Goal: Transaction & Acquisition: Book appointment/travel/reservation

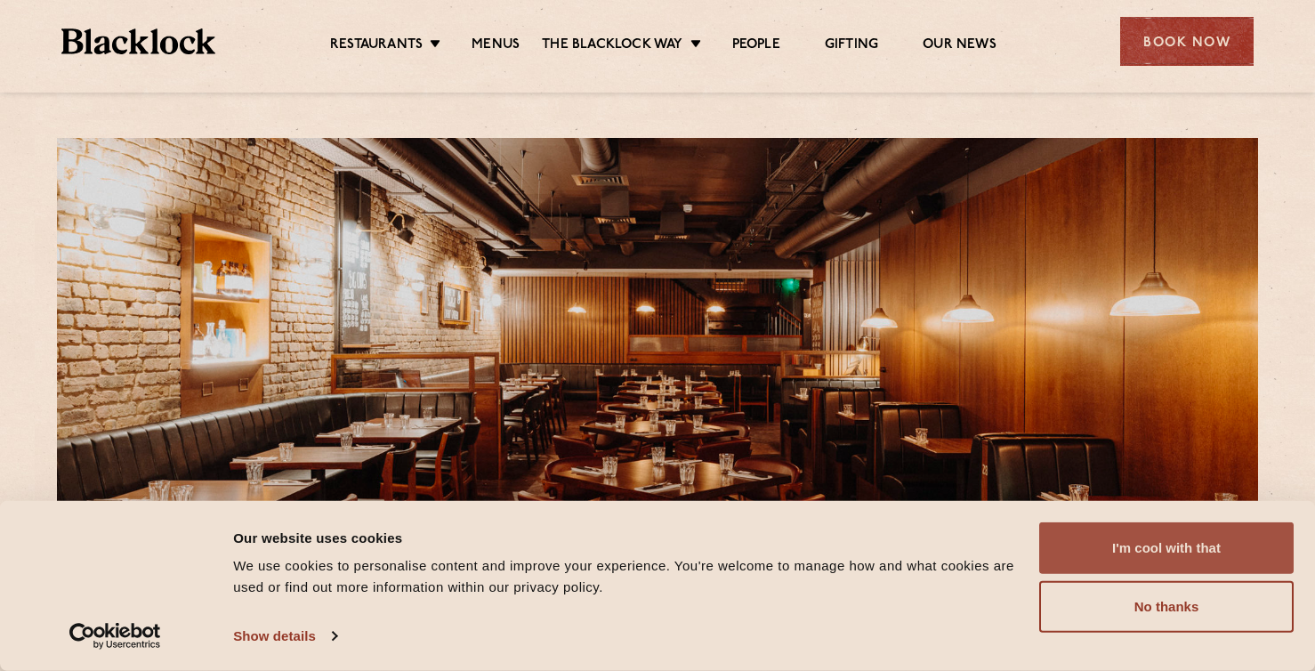
click at [1144, 547] on button "I'm cool with that" at bounding box center [1166, 548] width 254 height 52
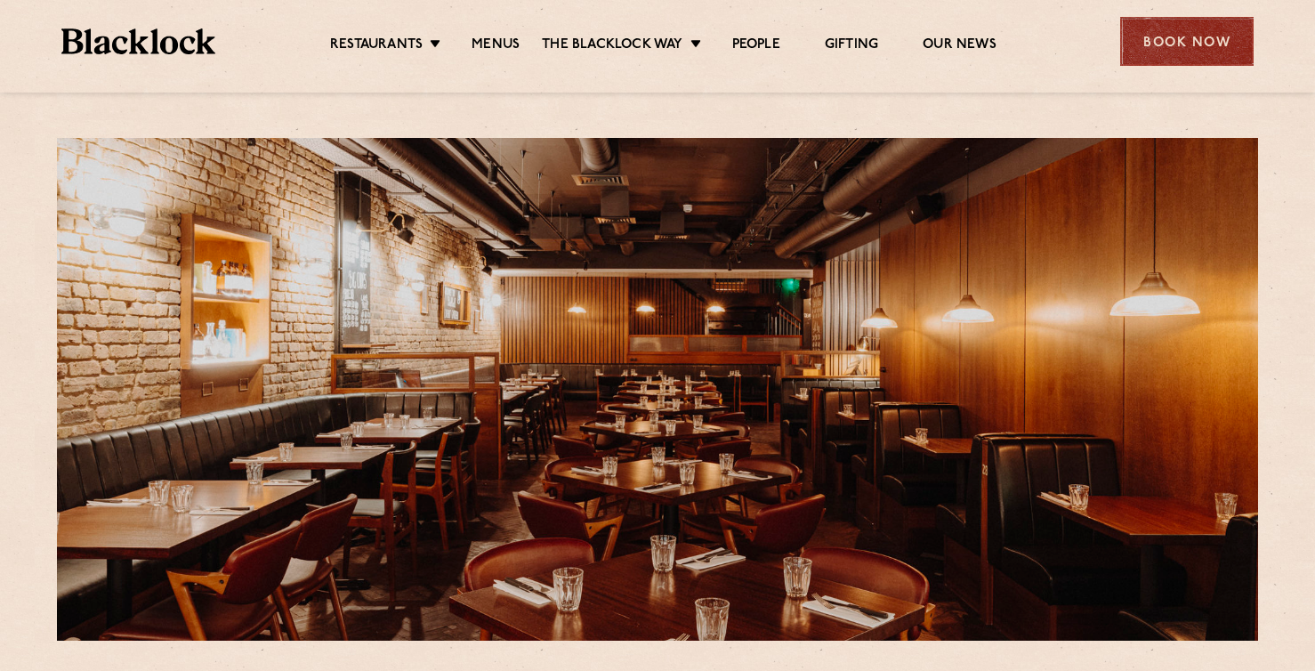
click at [1196, 35] on div "Book Now" at bounding box center [1186, 41] width 133 height 49
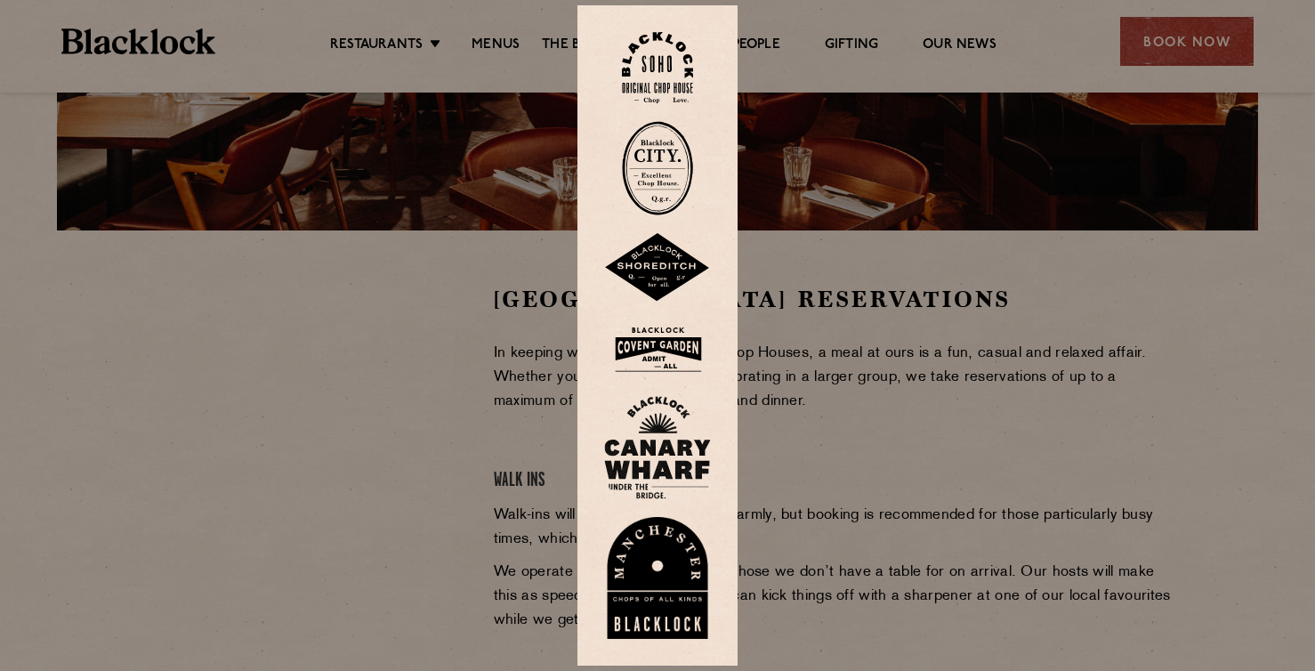
scroll to position [394, 0]
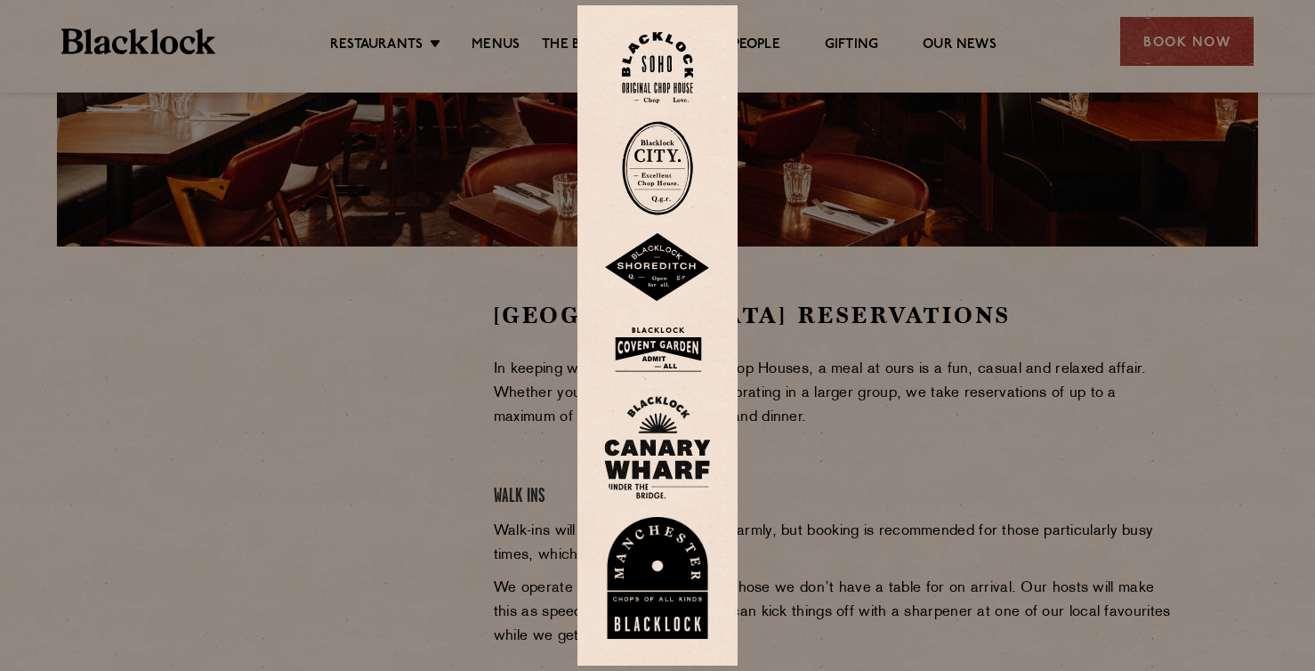
click at [534, 388] on div at bounding box center [657, 335] width 1315 height 671
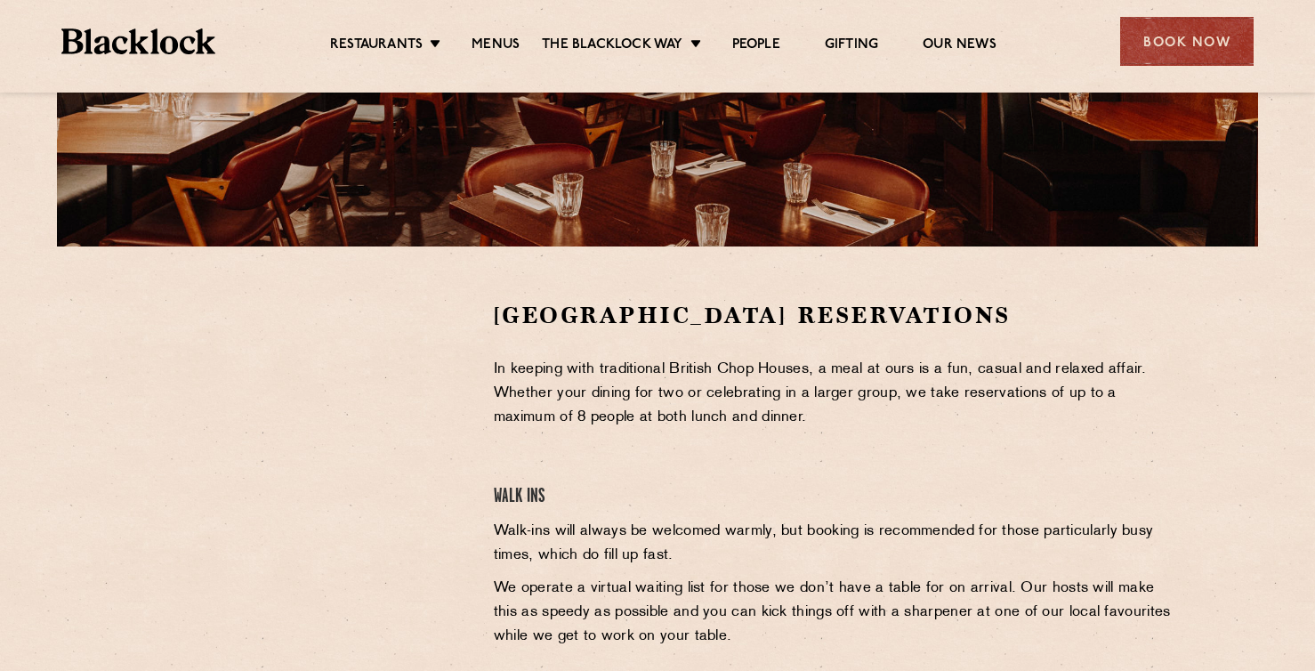
click at [434, 457] on div at bounding box center [303, 434] width 327 height 268
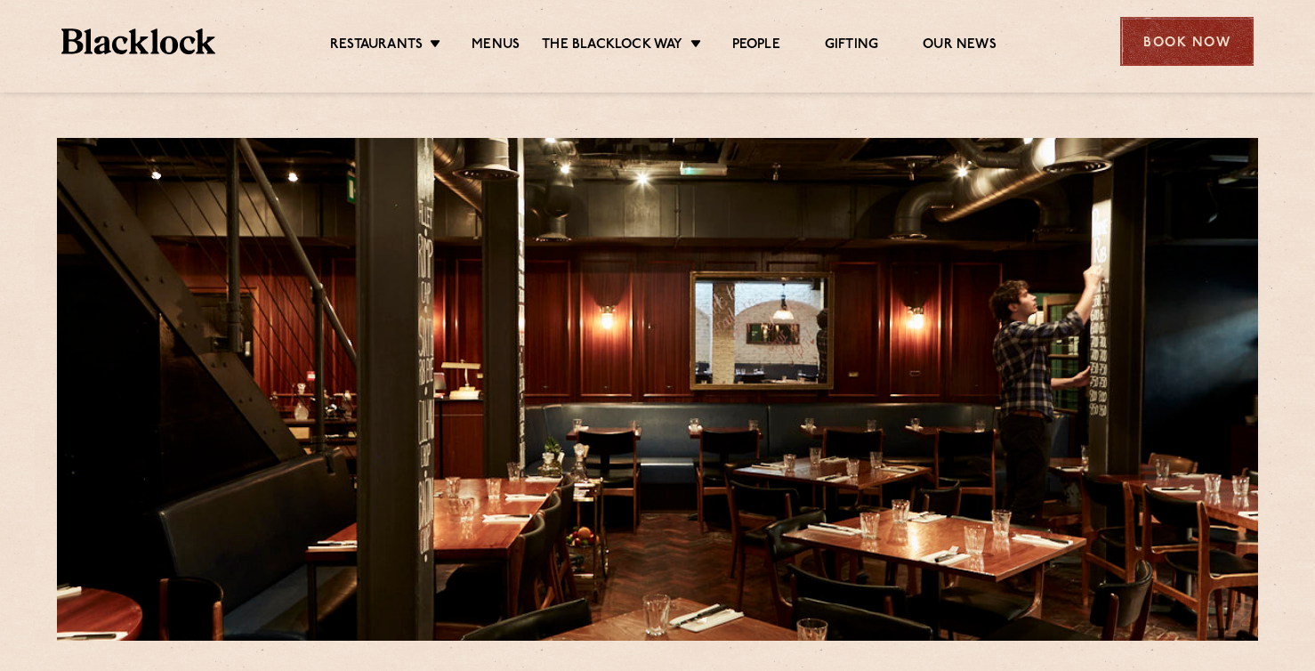
click at [1140, 52] on div "Book Now" at bounding box center [1186, 41] width 133 height 49
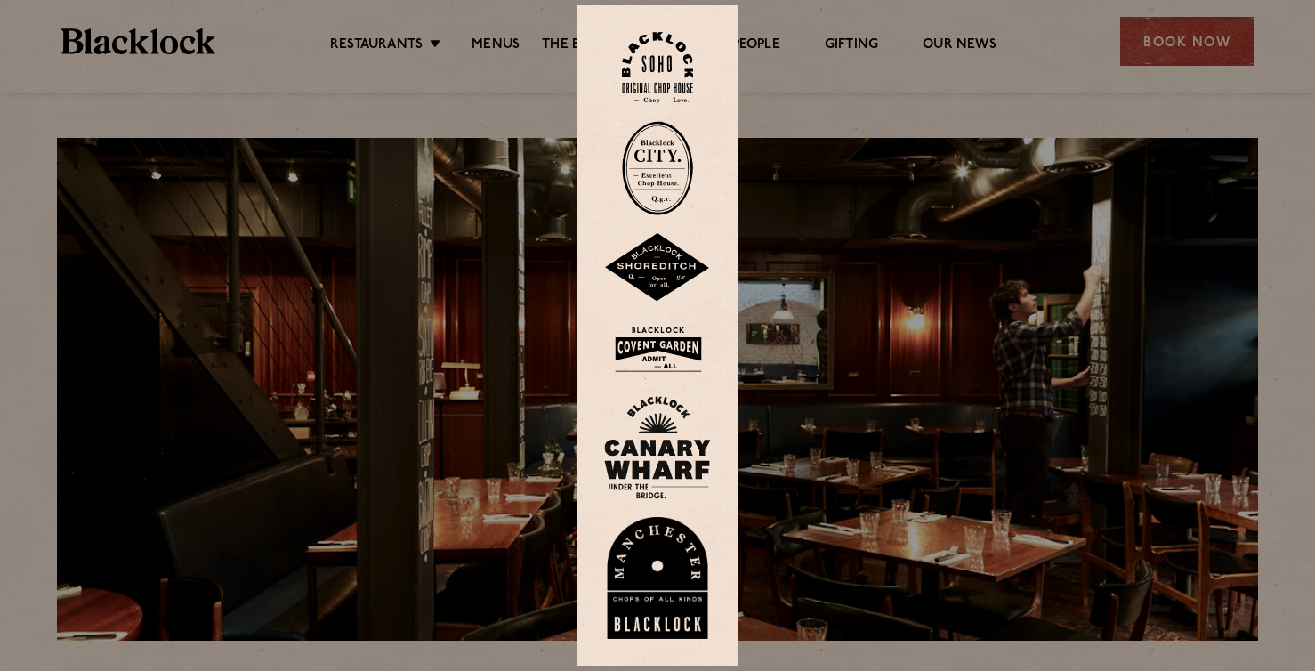
click at [811, 350] on div at bounding box center [657, 335] width 1315 height 671
